Goal: Find specific page/section

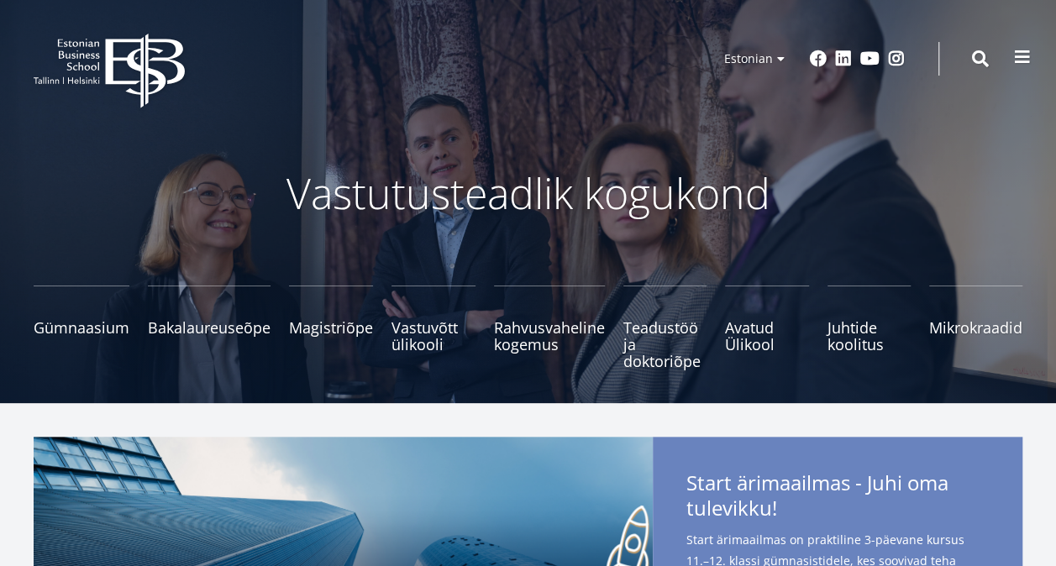
click at [1017, 59] on span at bounding box center [1022, 57] width 17 height 17
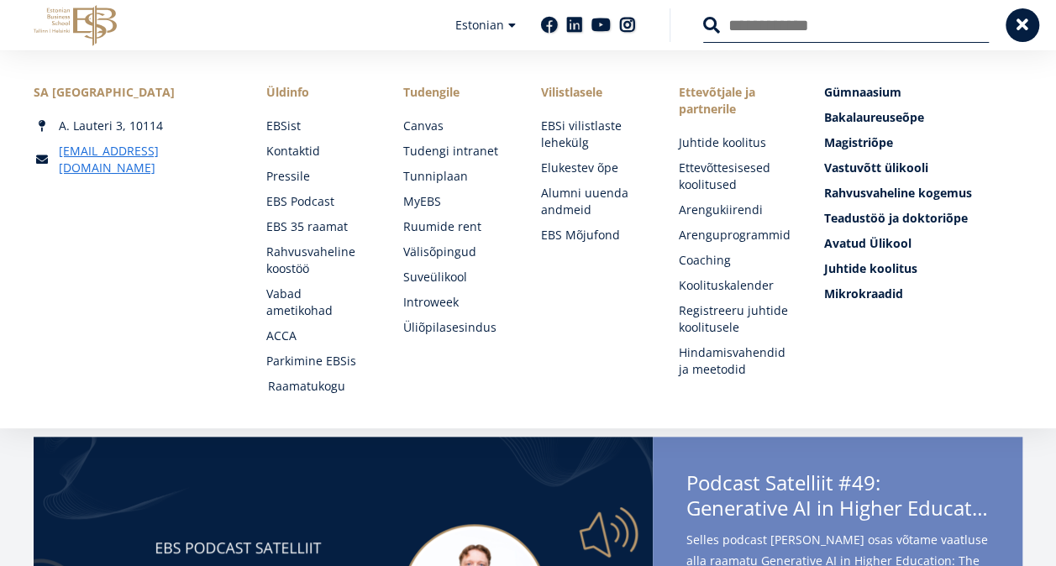
click at [309, 387] on link "Raamatukogu" at bounding box center [320, 386] width 104 height 17
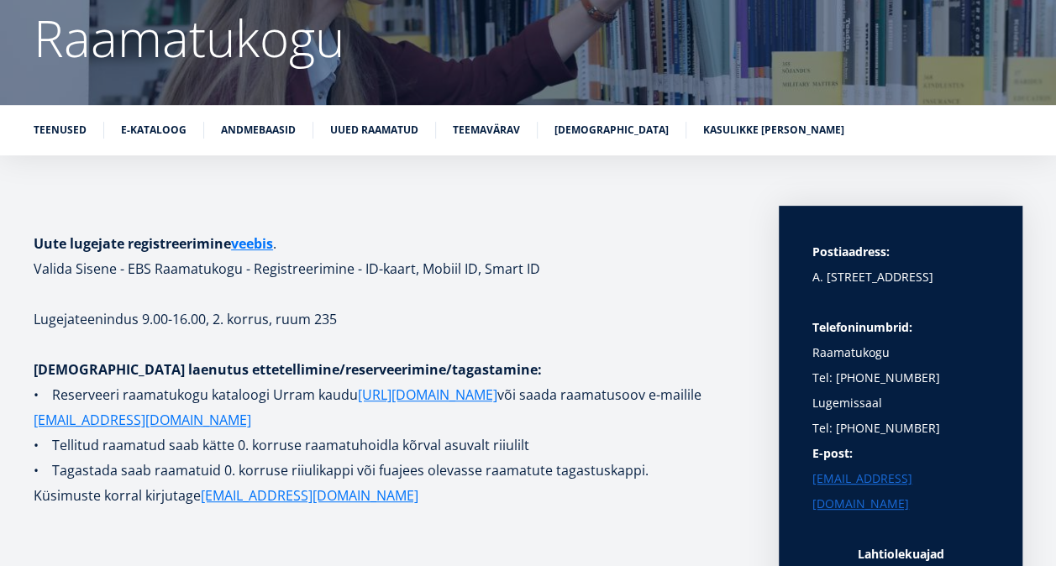
scroll to position [168, 0]
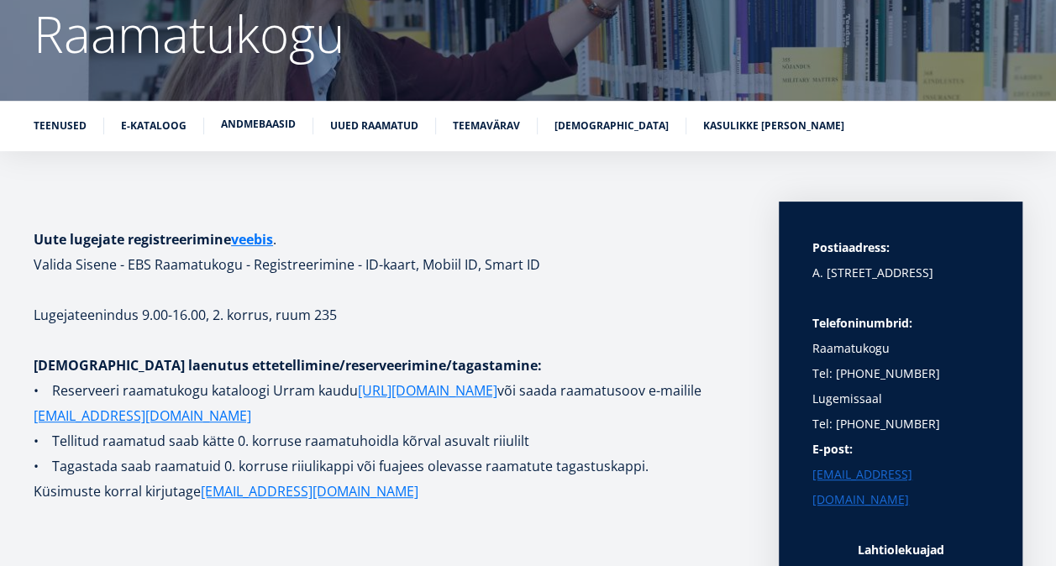
click at [248, 122] on link "Andmebaasid" at bounding box center [258, 124] width 75 height 17
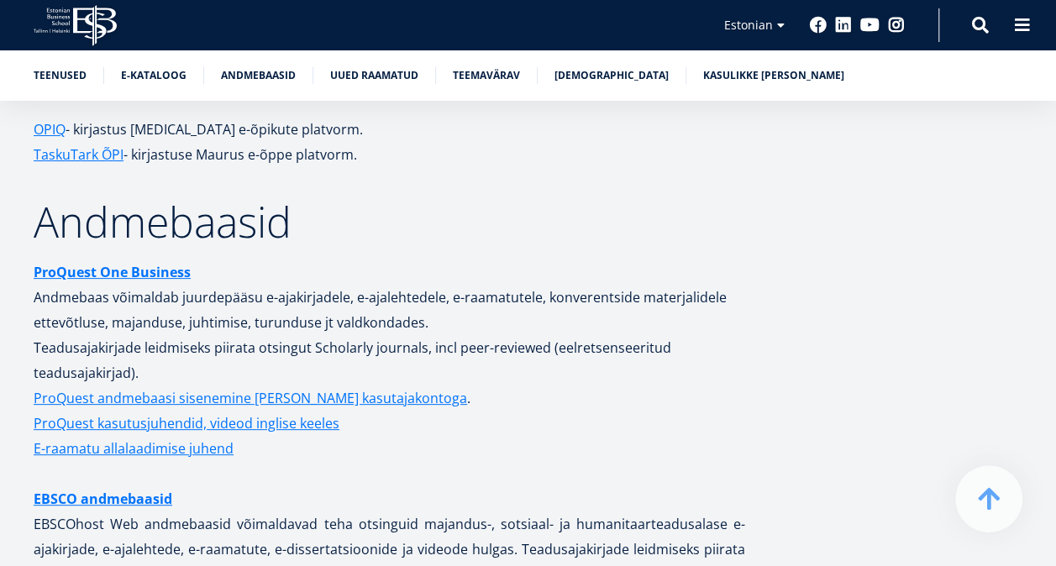
scroll to position [3302, 0]
